Goal: Task Accomplishment & Management: Manage account settings

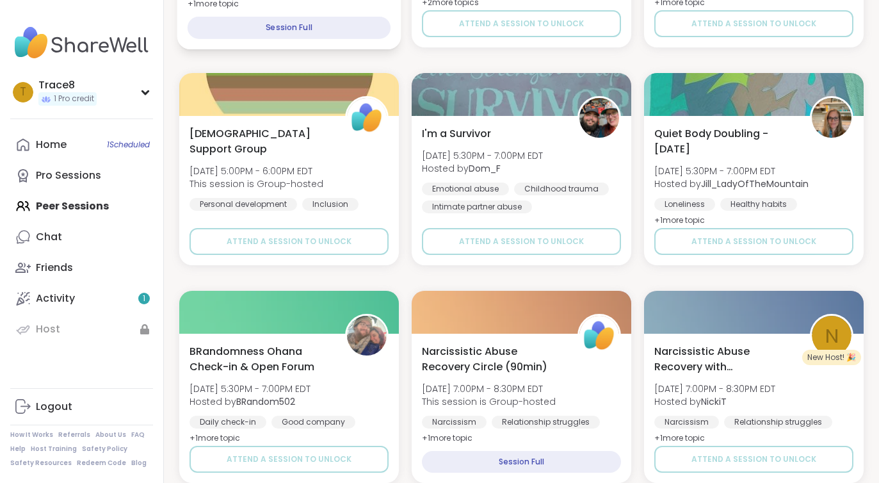
scroll to position [1299, 0]
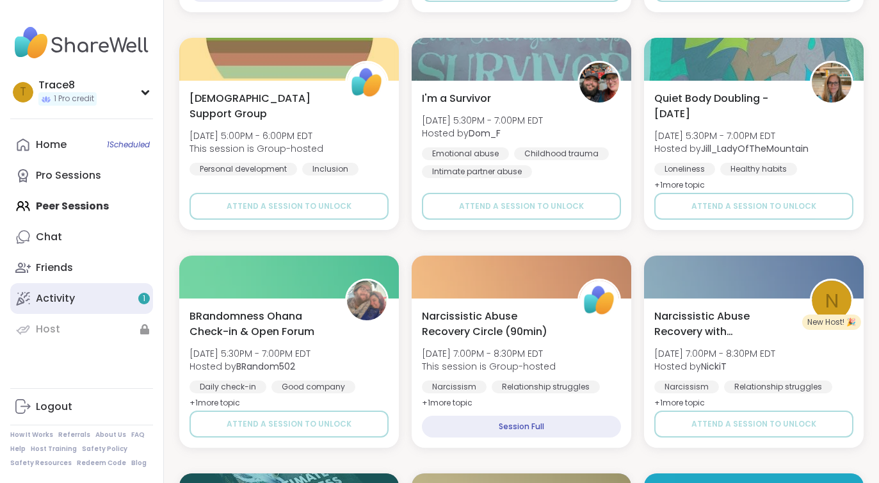
click at [54, 291] on div "Activity 1" at bounding box center [55, 298] width 39 height 14
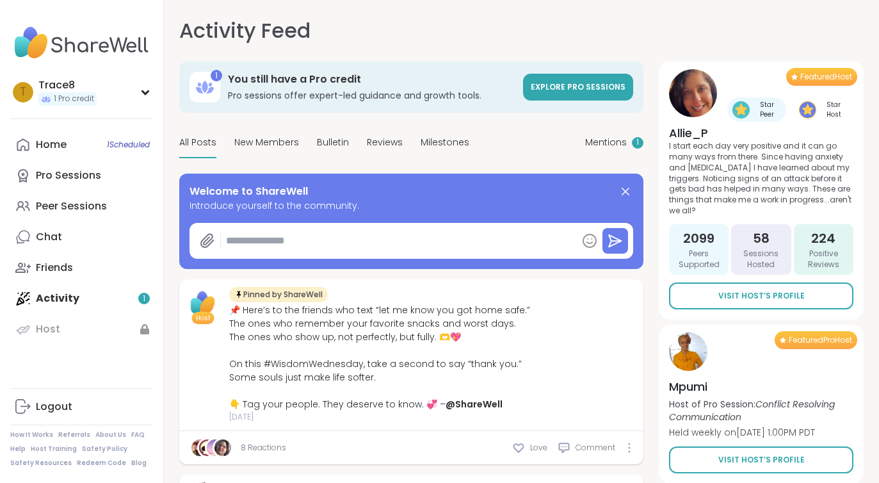
type textarea "*"
click at [79, 144] on link "Home 1 Scheduled" at bounding box center [81, 144] width 143 height 31
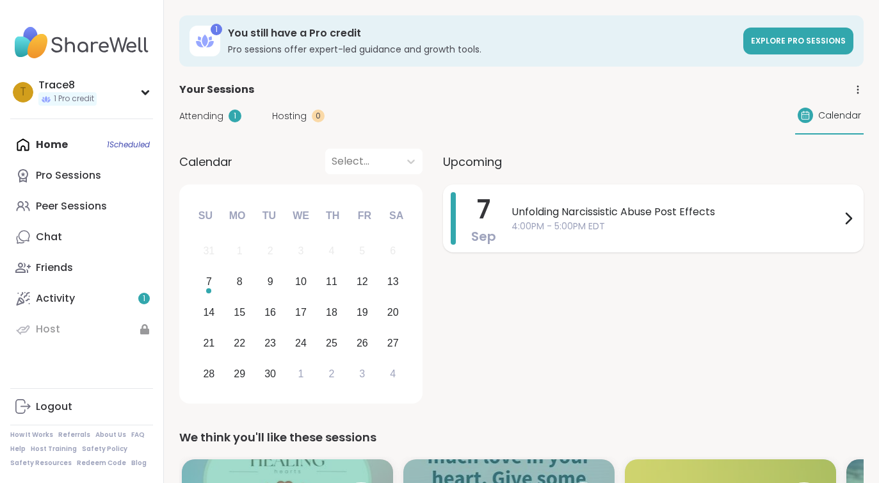
click at [765, 220] on span "4:00PM - 5:00PM EDT" at bounding box center [676, 226] width 329 height 13
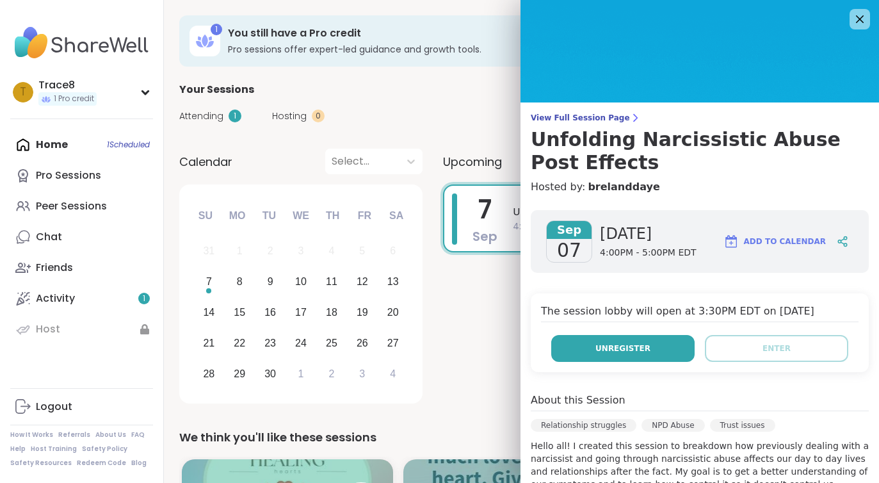
click at [634, 341] on button "Unregister" at bounding box center [622, 348] width 143 height 27
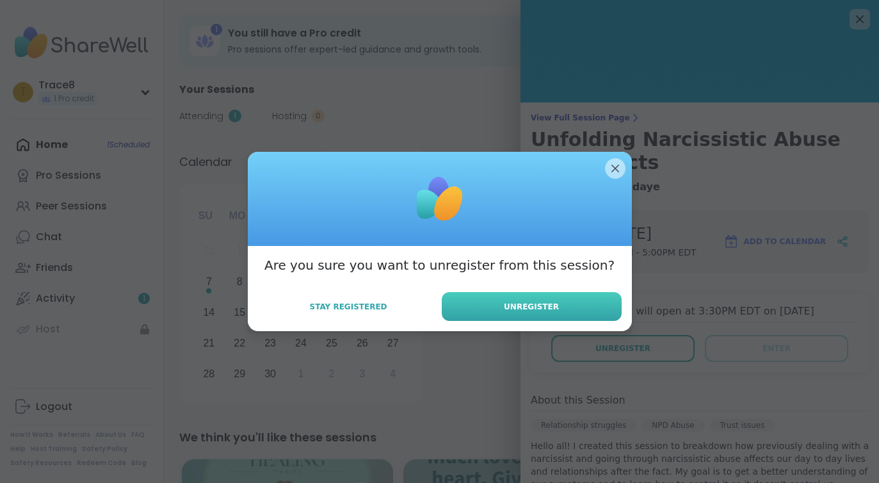
click at [525, 308] on span "Unregister" at bounding box center [531, 307] width 55 height 12
